Goal: Task Accomplishment & Management: Manage account settings

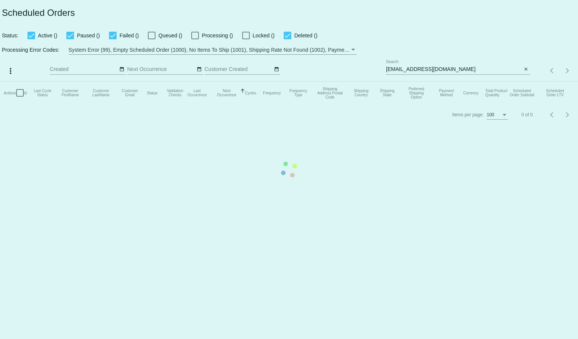
click at [405, 82] on mat-table "Actions Id Last Cycle Status Customer FirstName Customer LastName Customer Emai…" at bounding box center [289, 93] width 578 height 23
click at [405, 67] on input "[EMAIL_ADDRESS][DOMAIN_NAME]" at bounding box center [454, 69] width 136 height 6
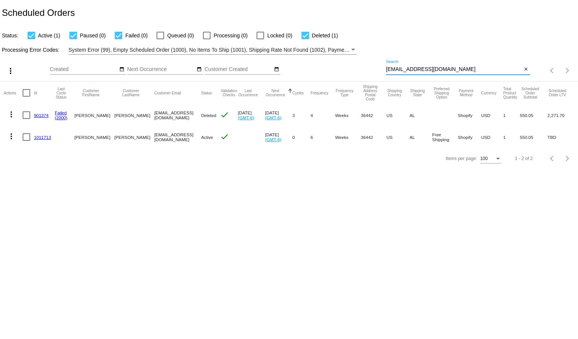
paste input "[PERSON_NAME][EMAIL_ADDRESS][DOMAIN_NAME]"
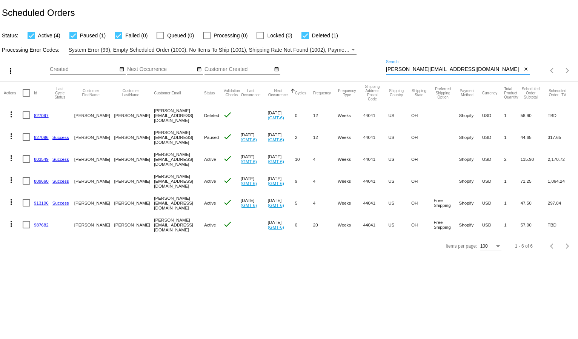
type input "[PERSON_NAME][EMAIL_ADDRESS][DOMAIN_NAME]"
click at [12, 224] on mat-icon "more_vert" at bounding box center [11, 223] width 9 height 9
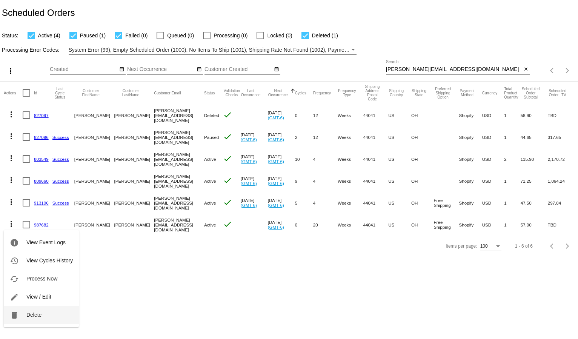
click at [37, 310] on button "delete Delete" at bounding box center [41, 315] width 75 height 18
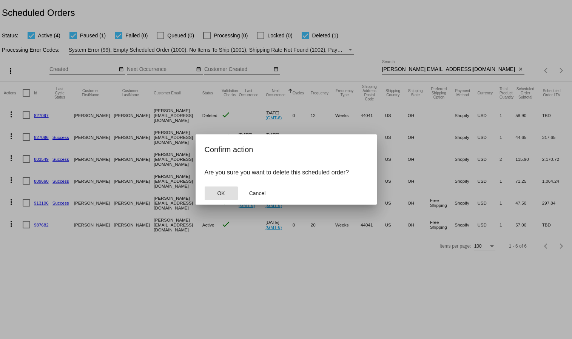
click at [218, 194] on span "OK" at bounding box center [221, 193] width 8 height 6
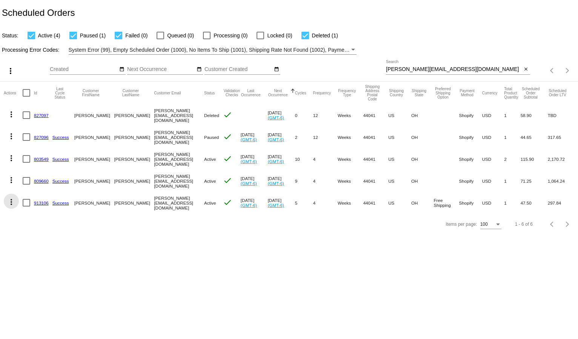
click at [9, 204] on mat-icon "more_vert" at bounding box center [11, 201] width 9 height 9
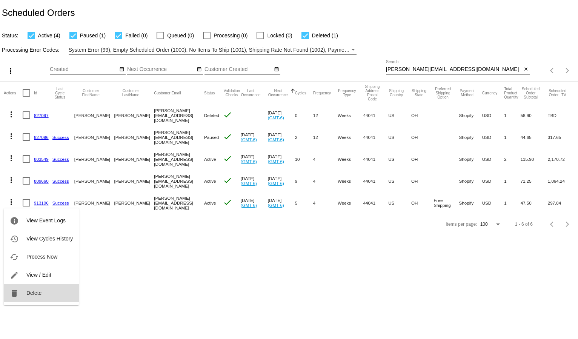
click at [25, 288] on button "delete Delete" at bounding box center [41, 293] width 75 height 18
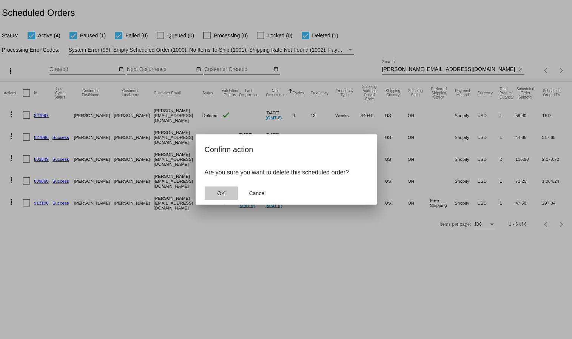
click at [217, 192] on span "OK" at bounding box center [221, 193] width 8 height 6
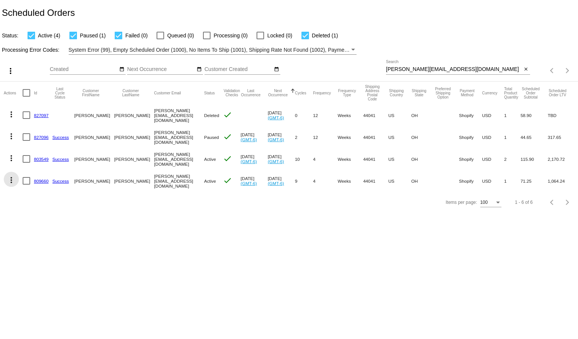
click at [10, 179] on mat-icon "more_vert" at bounding box center [11, 180] width 9 height 9
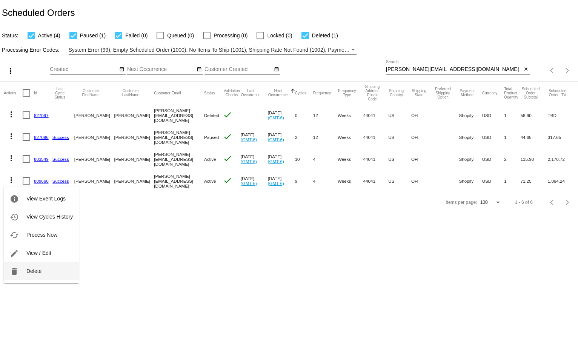
click at [34, 273] on span "Delete" at bounding box center [33, 271] width 15 height 6
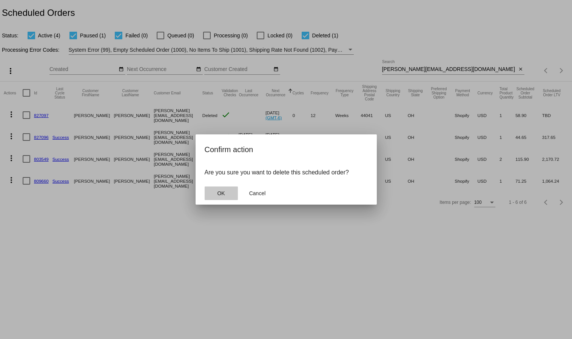
click at [232, 196] on button "OK" at bounding box center [221, 194] width 33 height 14
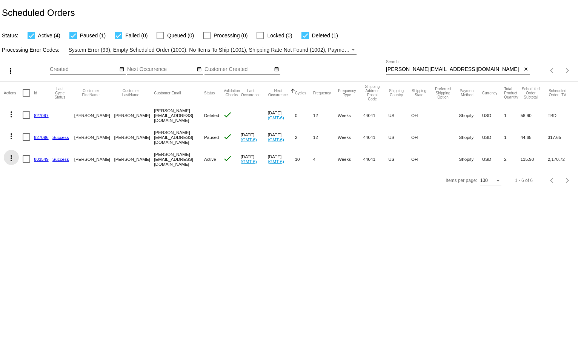
click at [14, 160] on mat-icon "more_vert" at bounding box center [11, 158] width 9 height 9
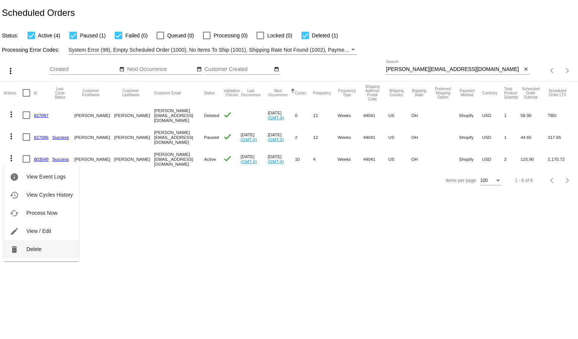
click at [47, 246] on button "delete Delete" at bounding box center [41, 249] width 75 height 18
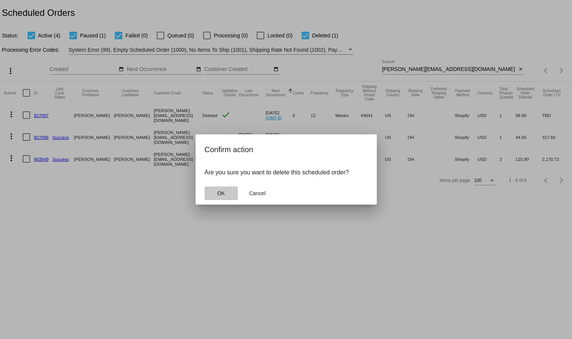
click at [221, 191] on span "OK" at bounding box center [221, 193] width 8 height 6
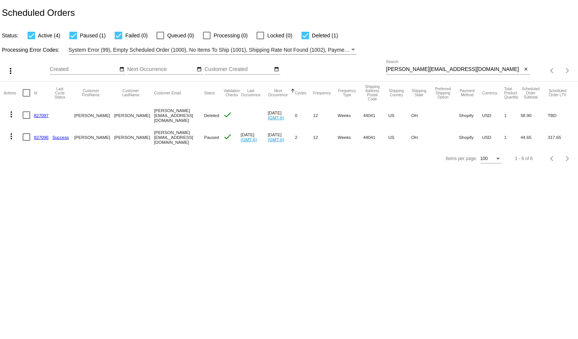
click at [15, 135] on mat-icon "more_vert" at bounding box center [11, 136] width 9 height 9
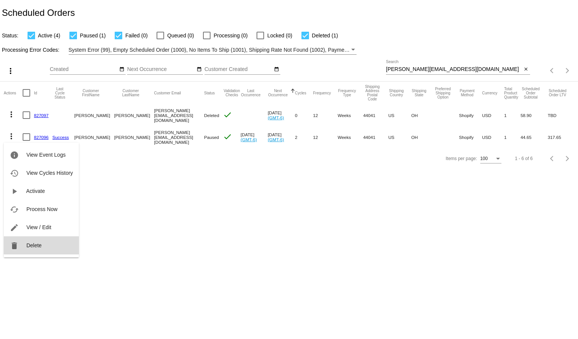
click at [32, 240] on button "delete Delete" at bounding box center [41, 245] width 75 height 18
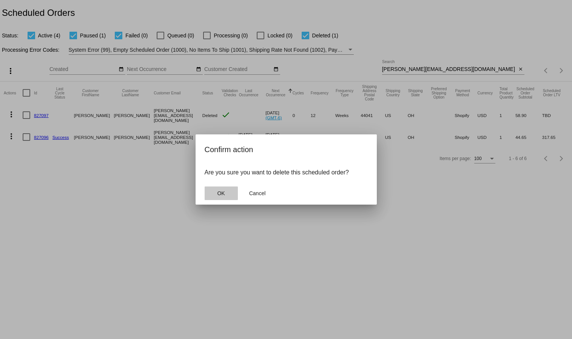
click at [213, 188] on button "OK" at bounding box center [221, 194] width 33 height 14
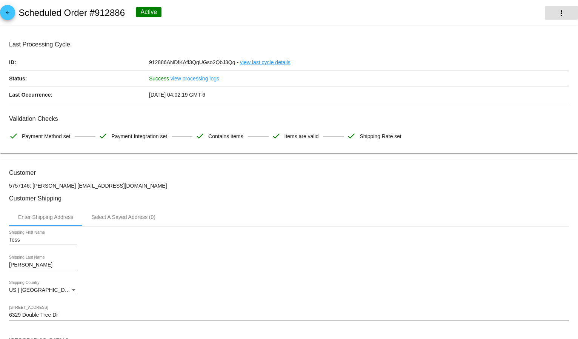
click at [557, 7] on button "more_vert" at bounding box center [561, 13] width 33 height 14
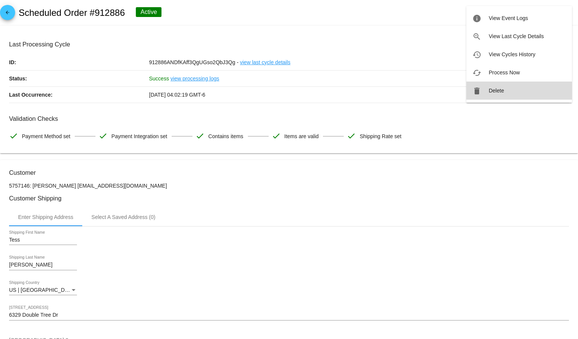
click at [512, 90] on button "delete Delete" at bounding box center [520, 91] width 106 height 18
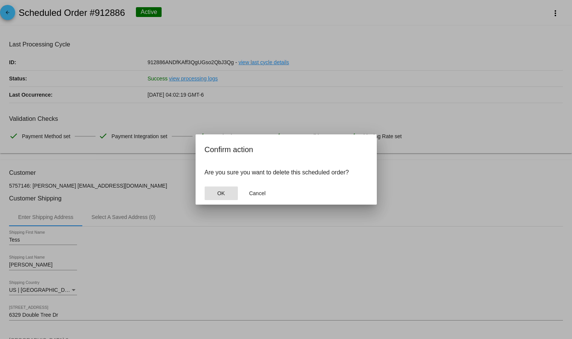
click at [221, 193] on span "OK" at bounding box center [221, 193] width 8 height 6
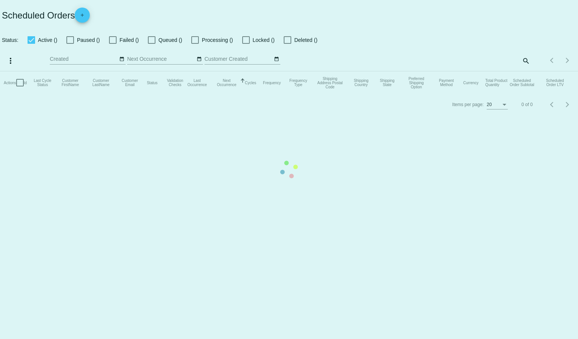
checkbox input "true"
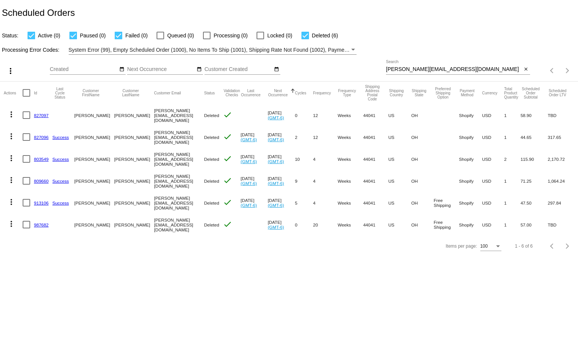
click at [400, 70] on input "jenna@wildolivebranch.net" at bounding box center [454, 69] width 136 height 6
paste input "tesschustz@gmail.com"
type input "tesschustz@gmail.com"
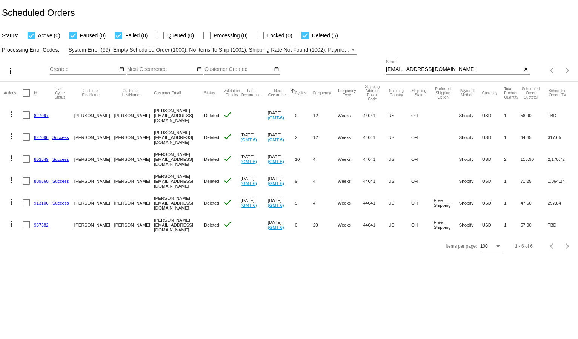
click at [431, 37] on div "Status: Active (0) Paused (0) Failed (0) Queued (0) Processing (0) Locked (0) D…" at bounding box center [289, 33] width 578 height 14
